Goal: Check status

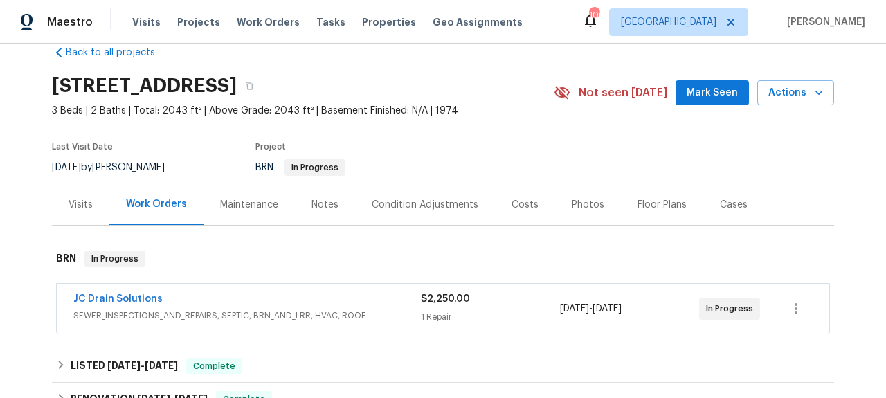
scroll to position [51, 0]
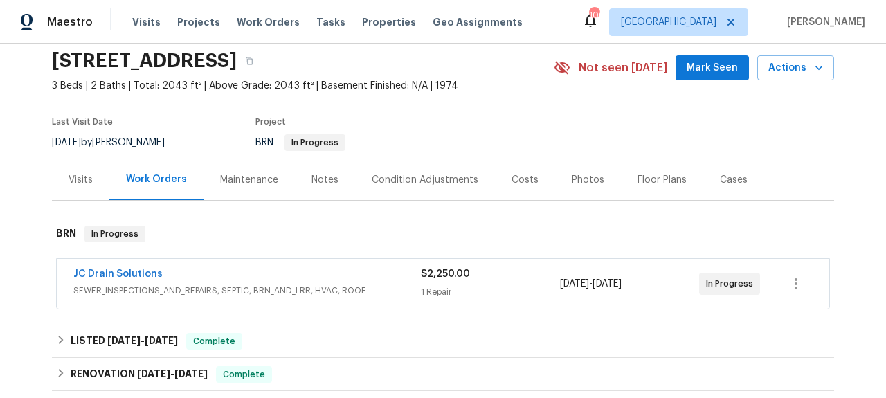
click at [143, 267] on span "JC Drain Solutions" at bounding box center [117, 274] width 89 height 14
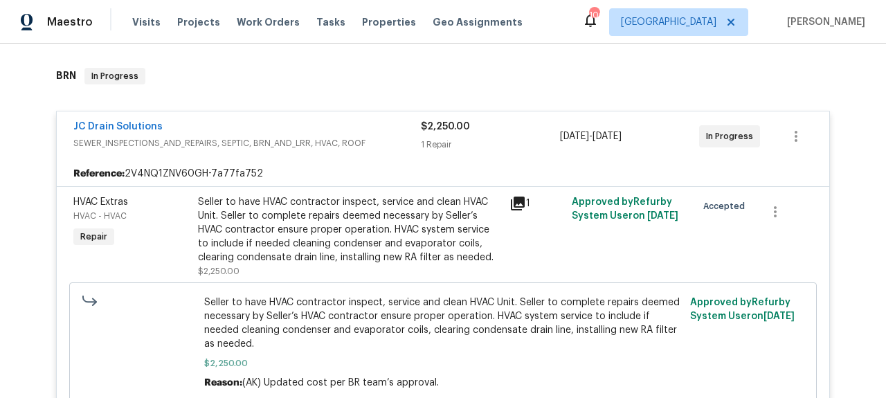
scroll to position [253, 0]
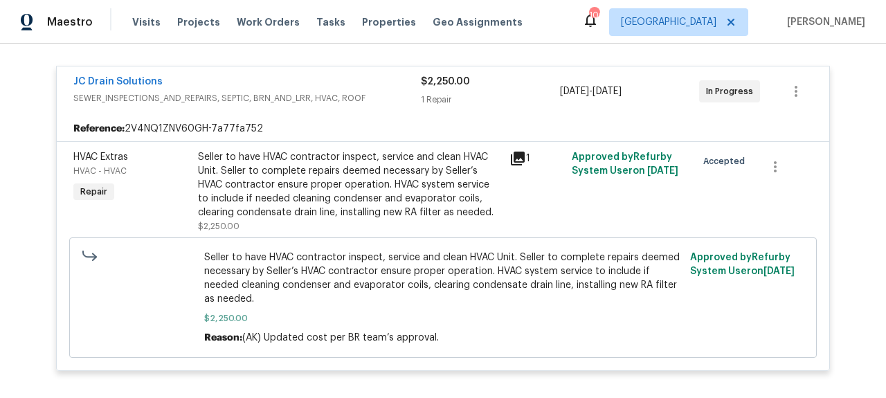
click at [165, 256] on div at bounding box center [139, 298] width 122 height 102
click at [136, 81] on link "JC Drain Solutions" at bounding box center [117, 82] width 89 height 10
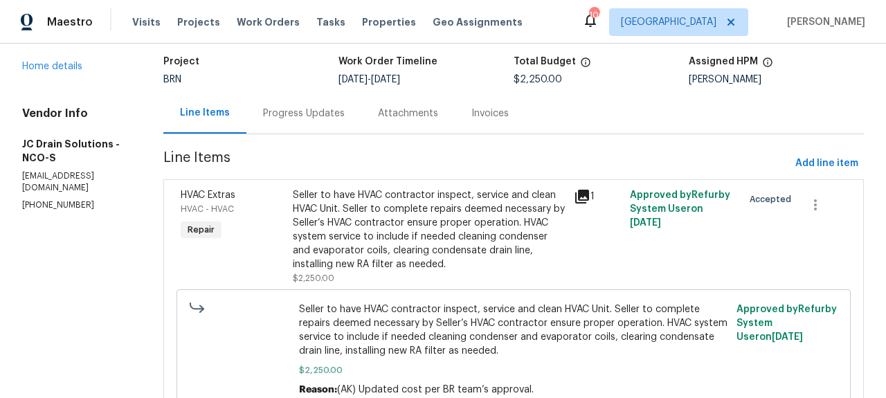
click at [309, 118] on div "Progress Updates" at bounding box center [304, 114] width 82 height 14
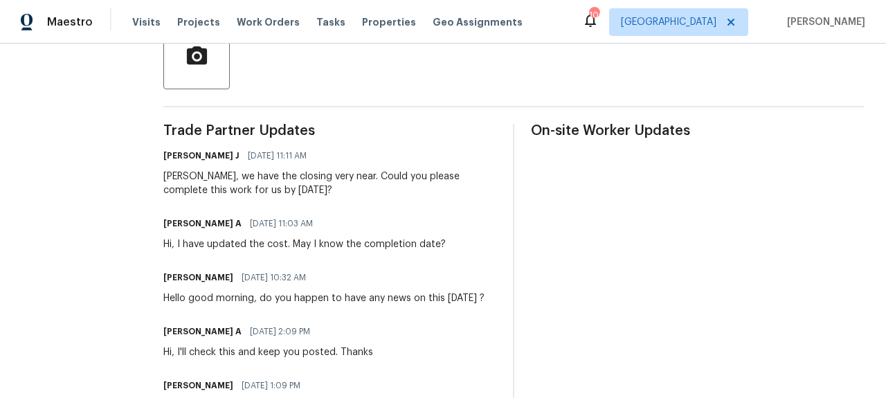
scroll to position [348, 0]
